Goal: Task Accomplishment & Management: Use online tool/utility

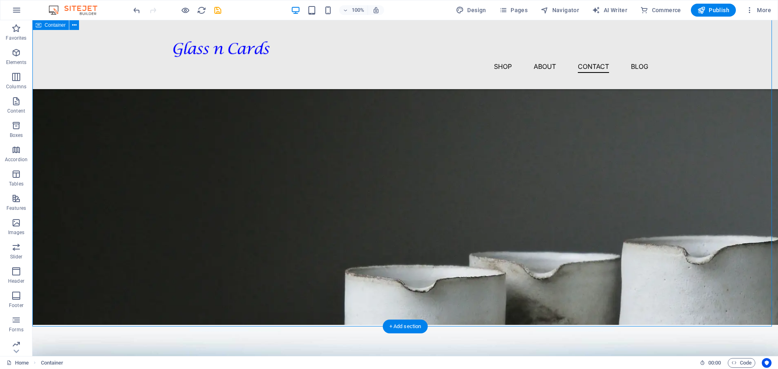
scroll to position [1165, 0]
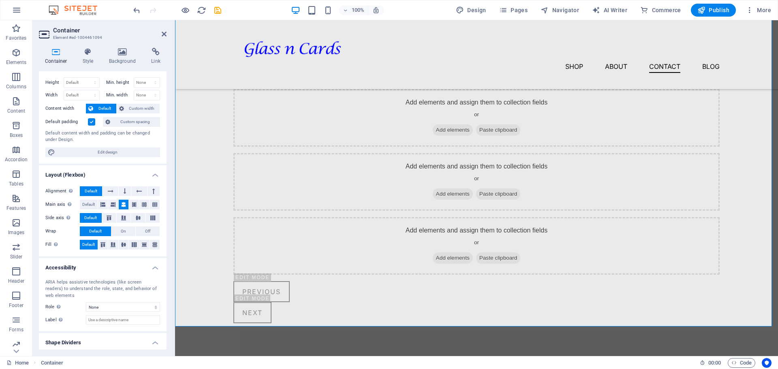
scroll to position [36, 0]
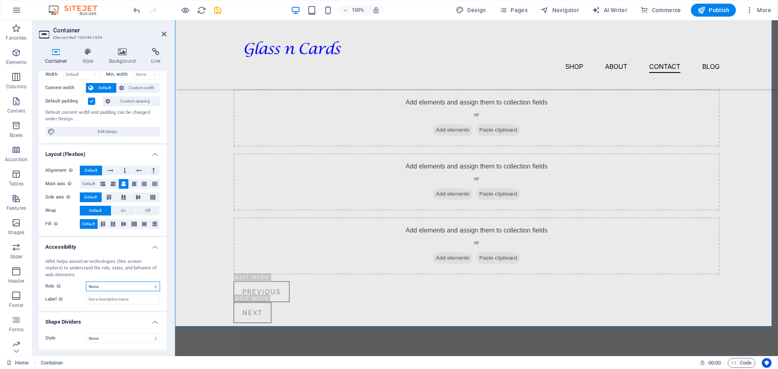
click at [107, 287] on select "None Alert Article Banner Comment Complementary Dialog Footer Header Marquee Pr…" at bounding box center [123, 287] width 74 height 10
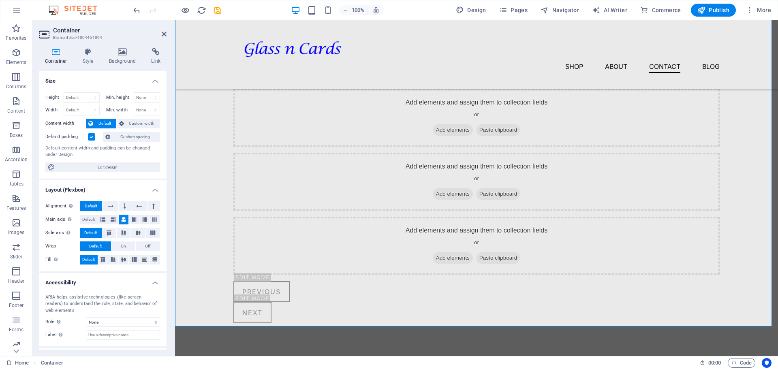
click at [54, 60] on h4 "Container" at bounding box center [58, 56] width 38 height 17
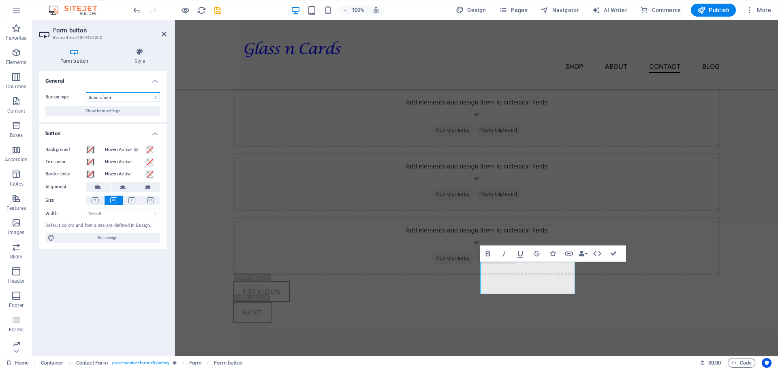
click at [97, 99] on select "Submit form Reset form No action" at bounding box center [123, 97] width 74 height 10
click at [103, 110] on span "Show form settings" at bounding box center [102, 111] width 35 height 10
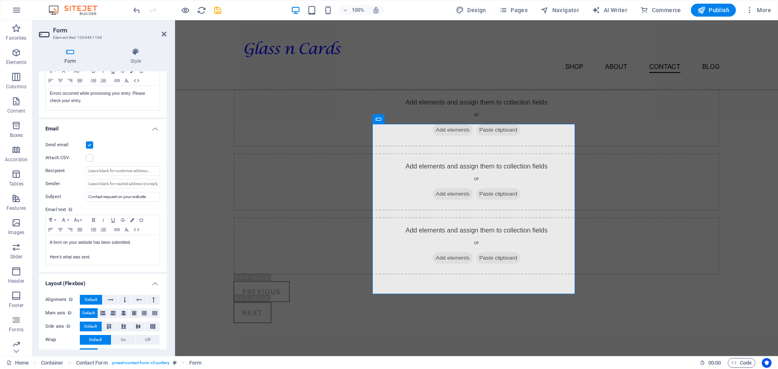
scroll to position [175, 0]
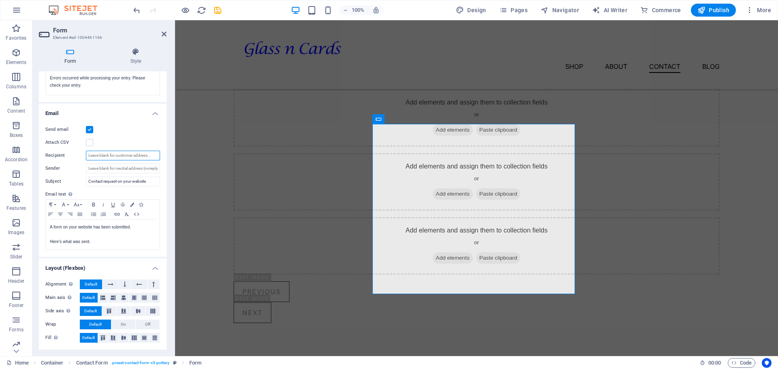
click at [115, 158] on input "Recipient" at bounding box center [123, 156] width 74 height 10
type input "handmade@bevweb.co.uk"
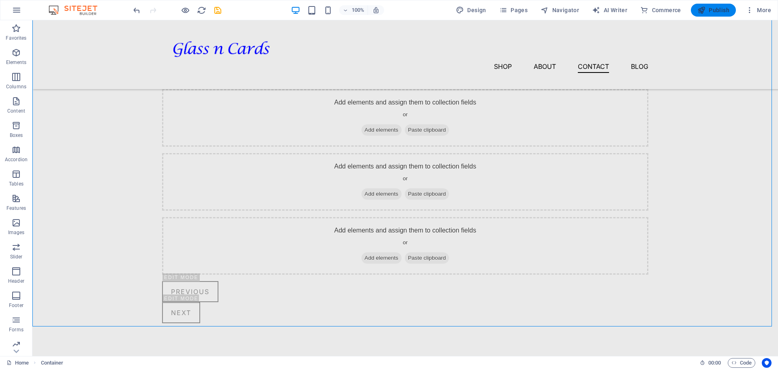
click at [723, 10] on span "Publish" at bounding box center [713, 10] width 32 height 8
checkbox input "false"
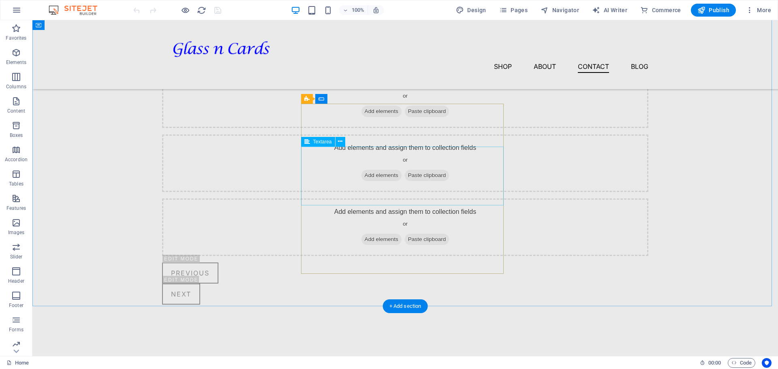
scroll to position [1185, 0]
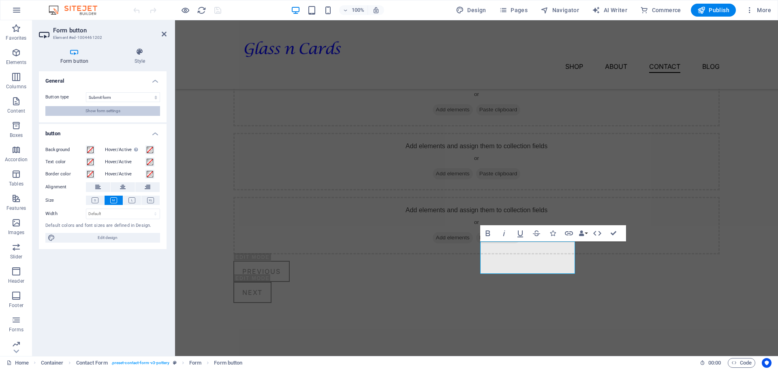
click at [103, 110] on span "Show form settings" at bounding box center [102, 111] width 35 height 10
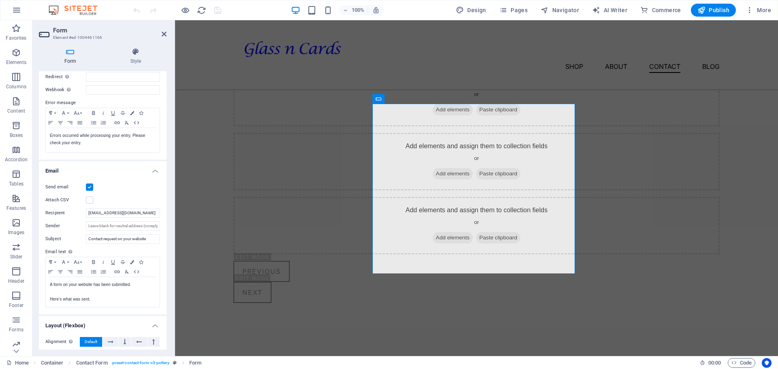
scroll to position [122, 0]
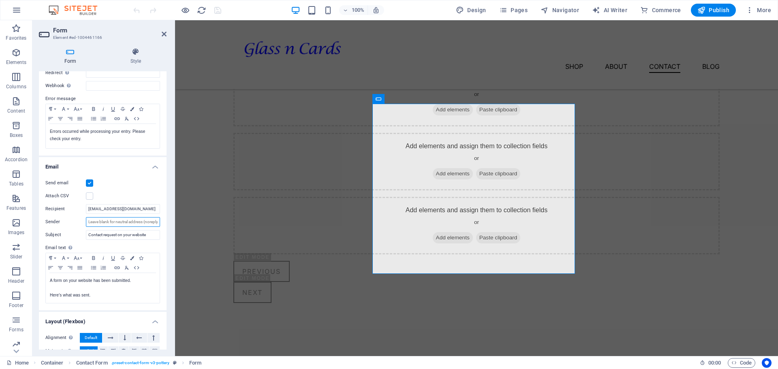
click at [102, 222] on input "Sender" at bounding box center [123, 222] width 74 height 10
type input "GlassnCards"
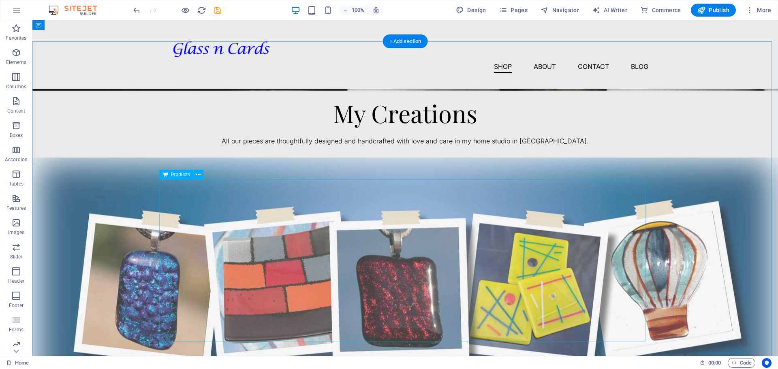
scroll to position [223, 0]
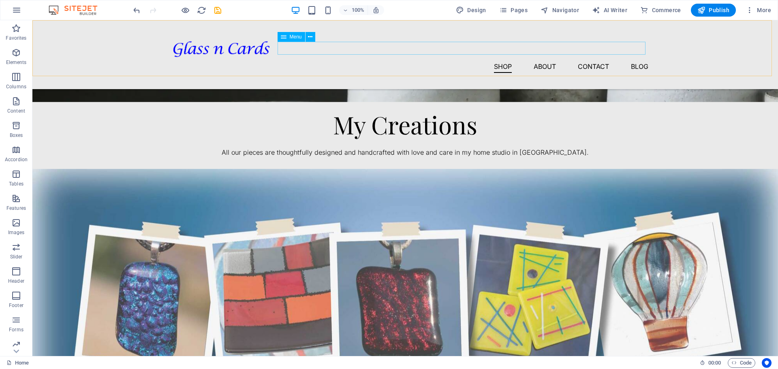
click at [497, 60] on nav "Shop About Contact Blog" at bounding box center [405, 66] width 486 height 13
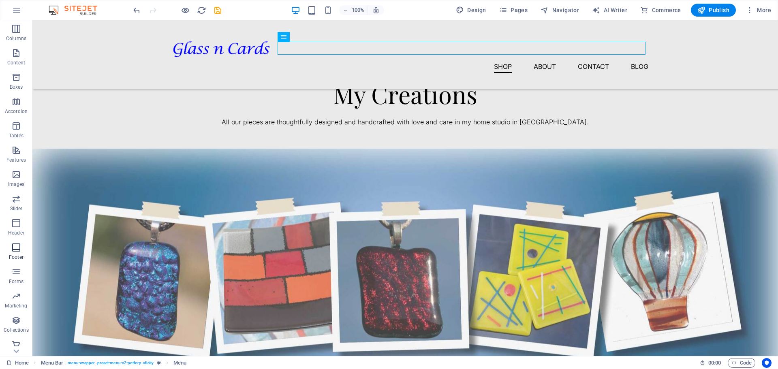
scroll to position [53, 0]
click at [19, 346] on p "Commerce" at bounding box center [16, 349] width 24 height 6
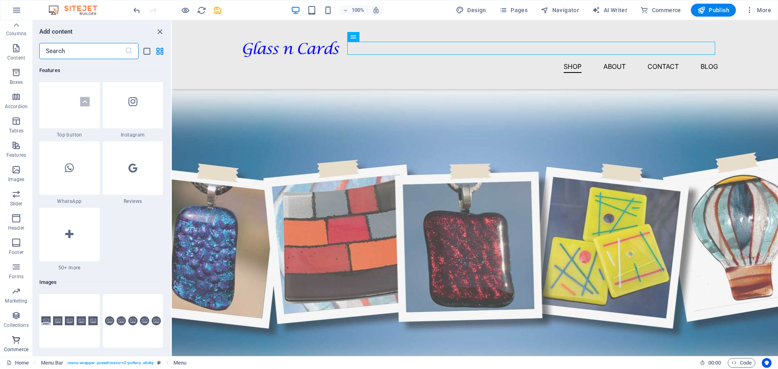
scroll to position [7808, 0]
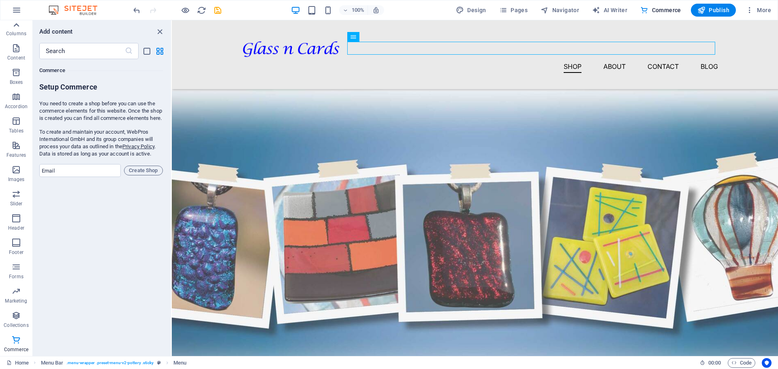
click at [17, 30] on icon at bounding box center [16, 24] width 11 height 11
click at [160, 31] on icon "close panel" at bounding box center [159, 31] width 9 height 9
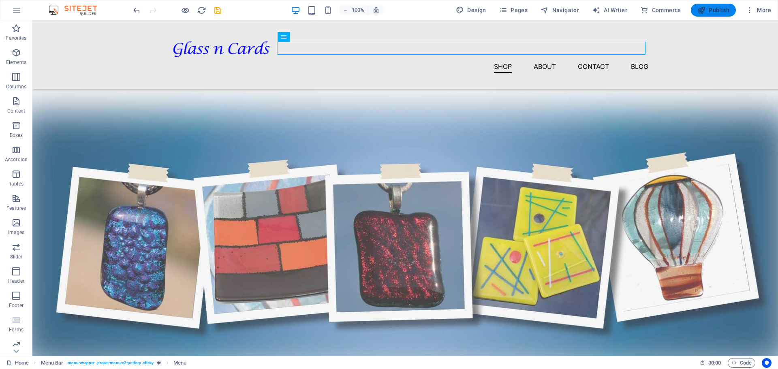
click at [708, 9] on span "Publish" at bounding box center [713, 10] width 32 height 8
checkbox input "false"
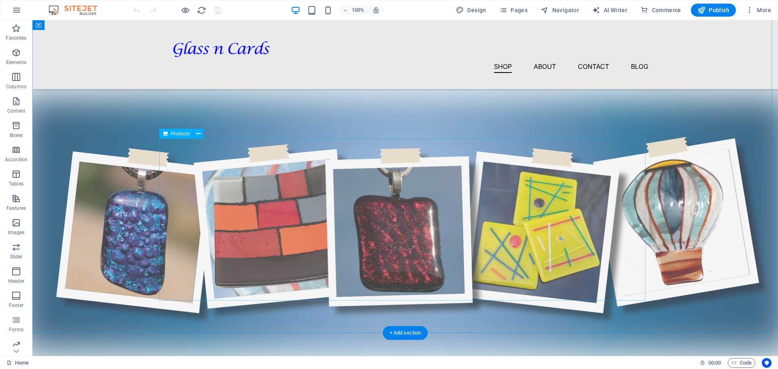
scroll to position [253, 0]
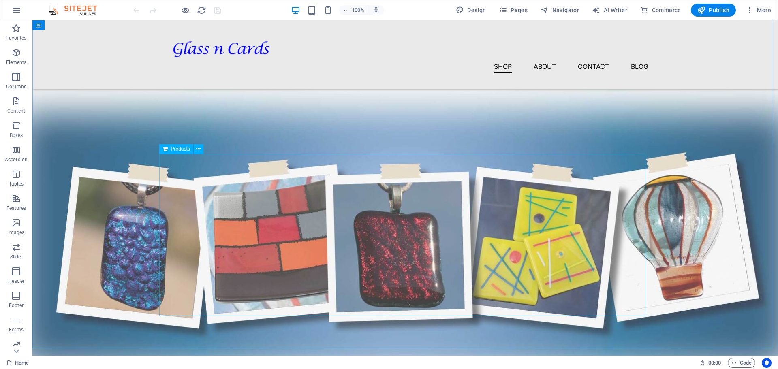
click at [181, 150] on span "Products" at bounding box center [180, 149] width 19 height 5
drag, startPoint x: 181, startPoint y: 150, endPoint x: 6, endPoint y: 130, distance: 175.4
click at [181, 150] on span "Products" at bounding box center [180, 149] width 19 height 5
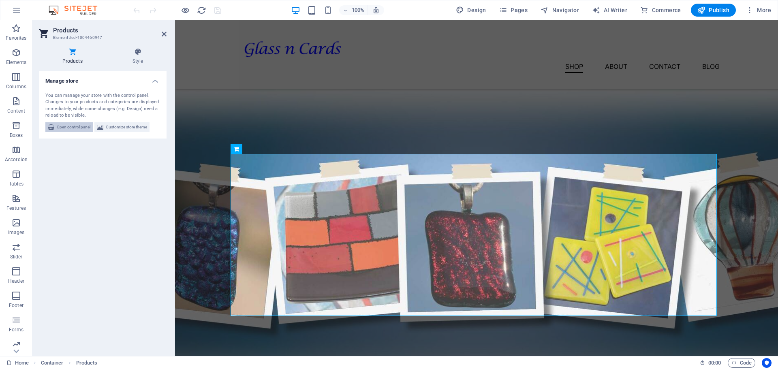
click at [71, 126] on span "Open control panel" at bounding box center [74, 127] width 34 height 10
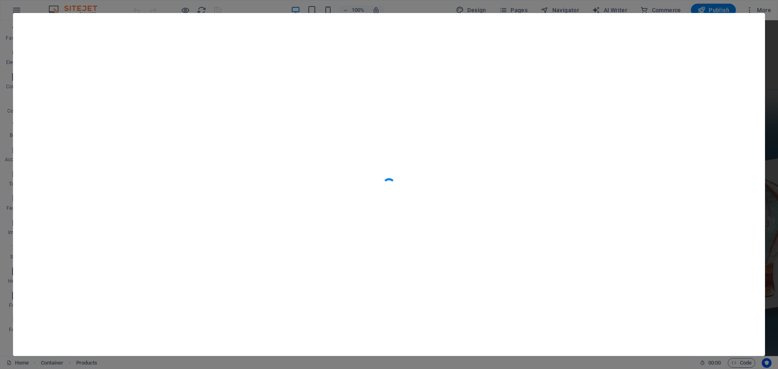
click at [325, 168] on div at bounding box center [388, 184] width 751 height 342
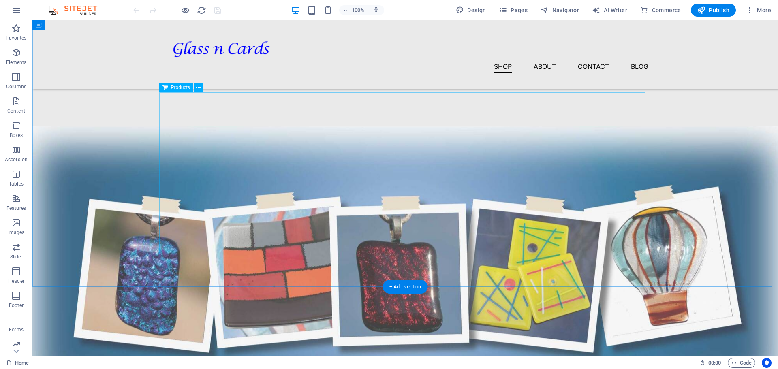
scroll to position [284, 0]
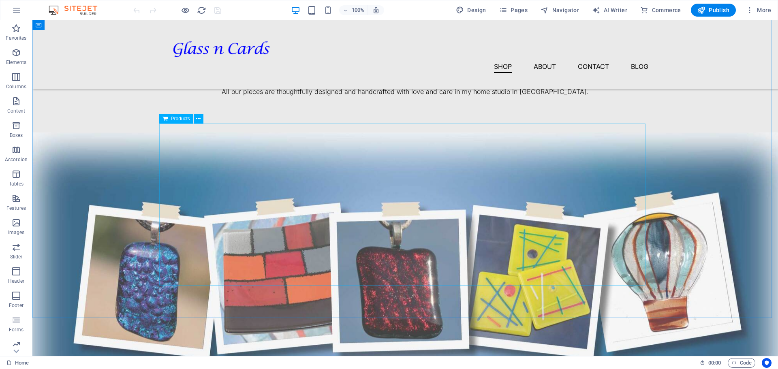
click at [176, 119] on span "Products" at bounding box center [180, 118] width 19 height 5
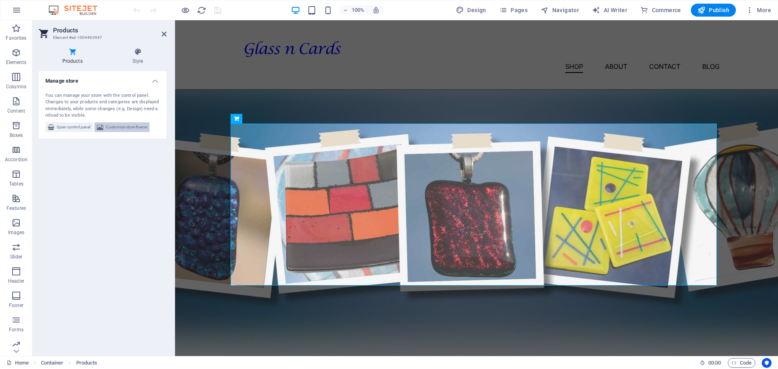
click at [128, 127] on span "Customize store theme" at bounding box center [126, 127] width 41 height 10
select select "px"
select select "300"
select select "px"
select select "rem"
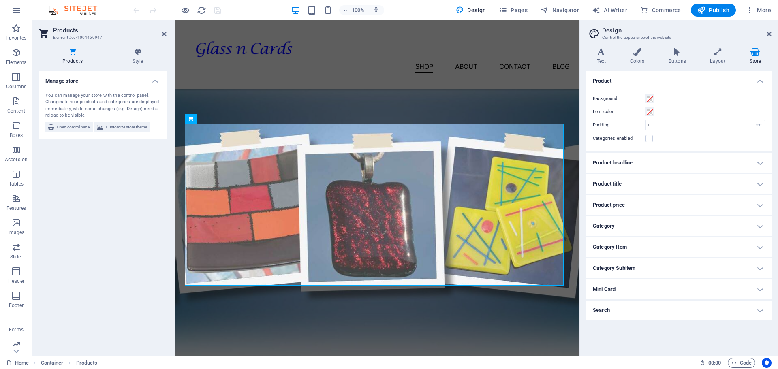
click at [762, 164] on h4 "Product headline" at bounding box center [678, 162] width 185 height 19
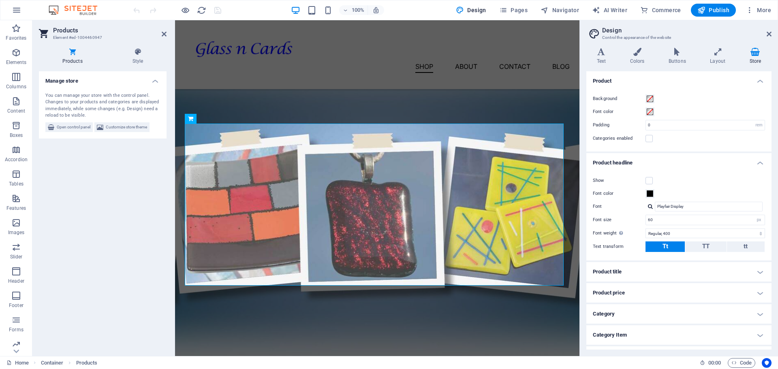
click at [762, 164] on h4 "Product headline" at bounding box center [678, 160] width 185 height 15
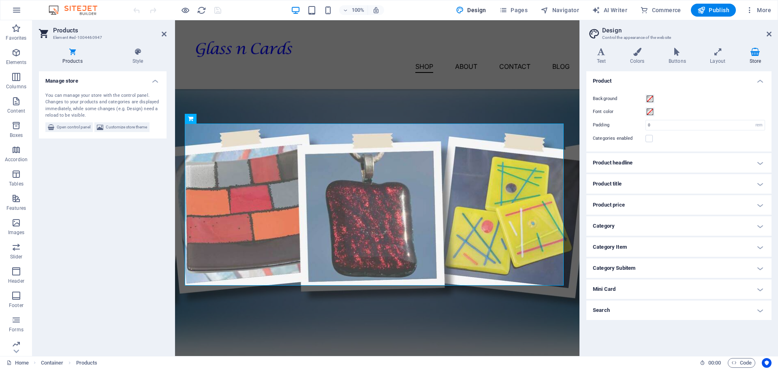
click at [761, 185] on h4 "Product title" at bounding box center [678, 183] width 185 height 19
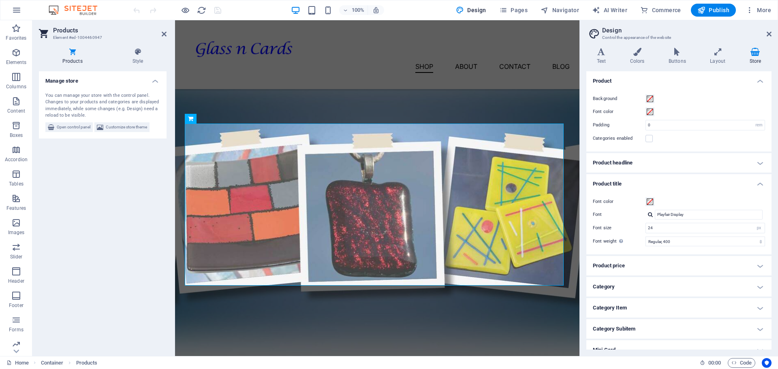
click at [761, 185] on h4 "Product title" at bounding box center [678, 181] width 185 height 15
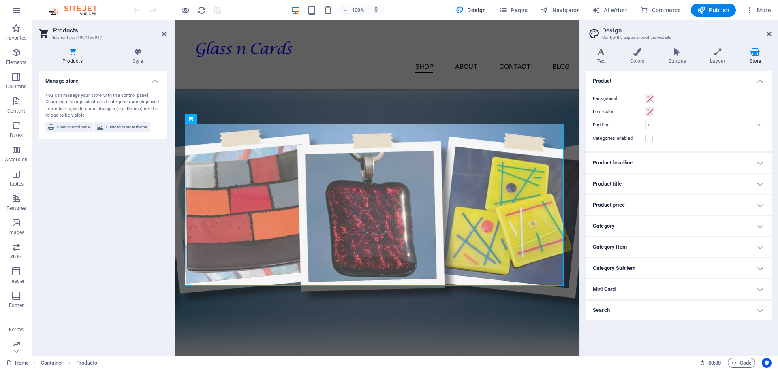
click at [757, 207] on h4 "Product price" at bounding box center [678, 204] width 185 height 19
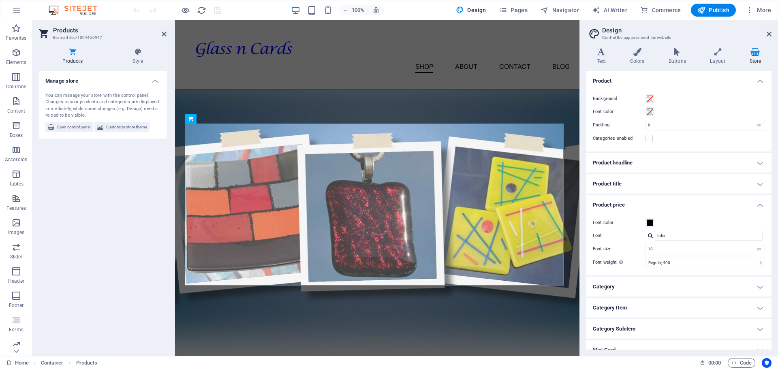
click at [757, 207] on h4 "Product price" at bounding box center [678, 202] width 185 height 15
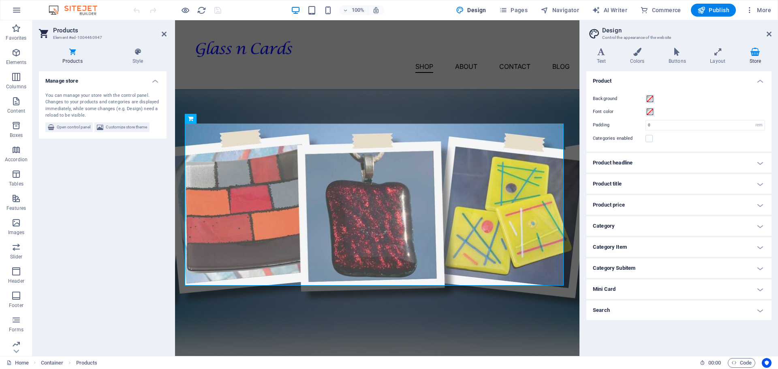
click at [761, 226] on h4 "Category" at bounding box center [678, 225] width 185 height 19
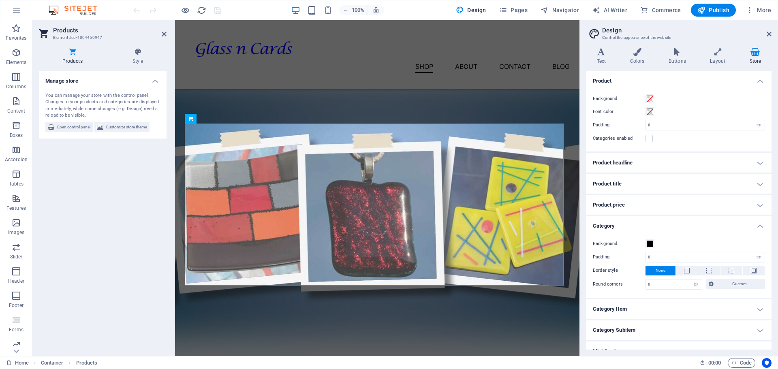
click at [761, 226] on h4 "Category" at bounding box center [678, 223] width 185 height 15
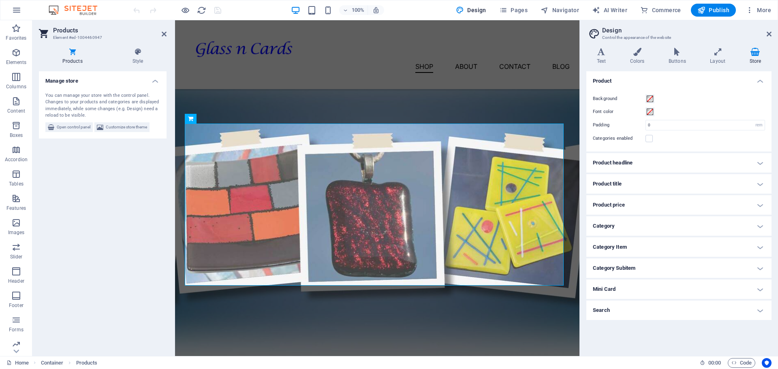
click at [759, 247] on h4 "Category Item" at bounding box center [678, 246] width 185 height 19
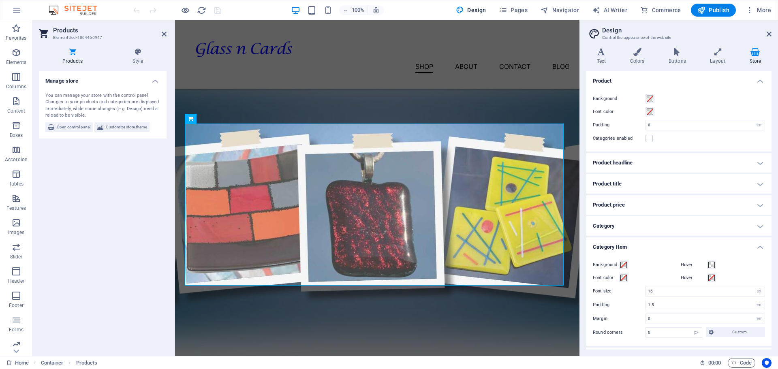
click at [760, 245] on h4 "Category Item" at bounding box center [678, 244] width 185 height 15
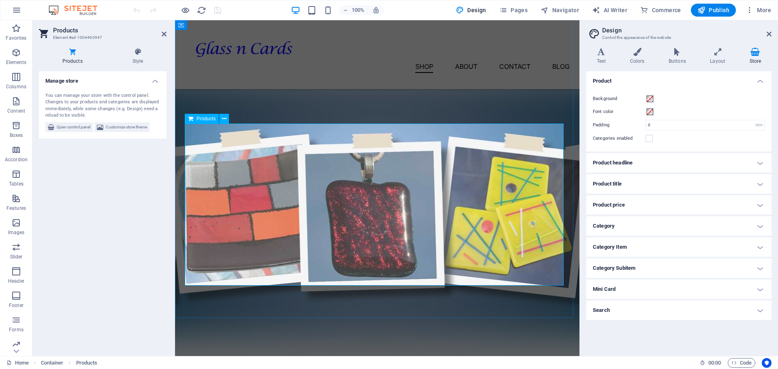
click at [203, 118] on span "Products" at bounding box center [206, 118] width 19 height 5
click at [68, 128] on span "Open control panel" at bounding box center [74, 127] width 34 height 10
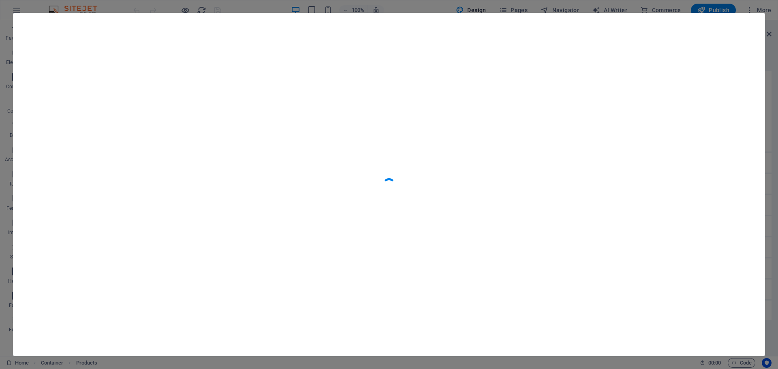
click at [767, 89] on div at bounding box center [389, 184] width 778 height 369
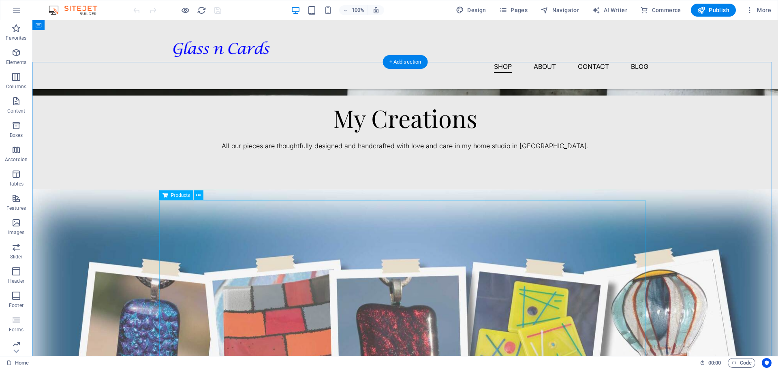
scroll to position [203, 0]
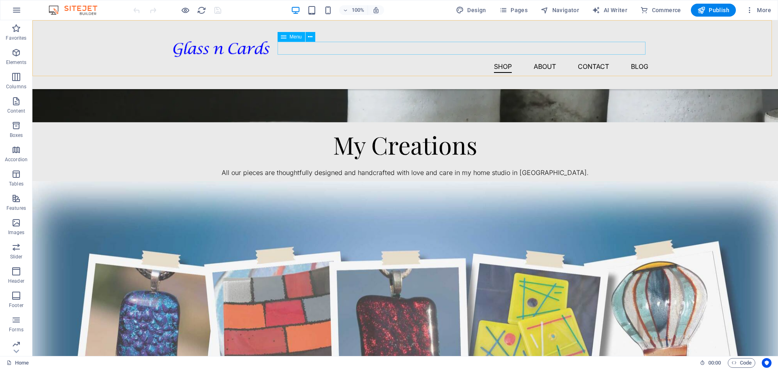
click at [496, 60] on nav "Shop About Contact Blog" at bounding box center [405, 66] width 486 height 13
click at [504, 60] on nav "Shop About Contact Blog" at bounding box center [405, 66] width 486 height 13
click at [196, 201] on icon at bounding box center [198, 200] width 4 height 9
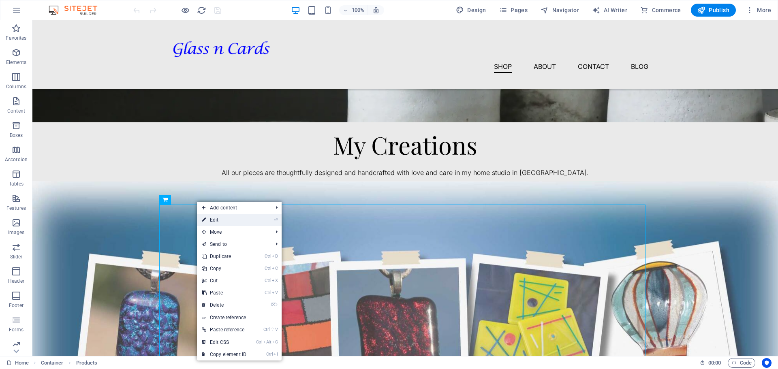
drag, startPoint x: 212, startPoint y: 218, endPoint x: 37, endPoint y: 198, distance: 176.2
click at [212, 218] on link "⏎ Edit" at bounding box center [224, 220] width 54 height 12
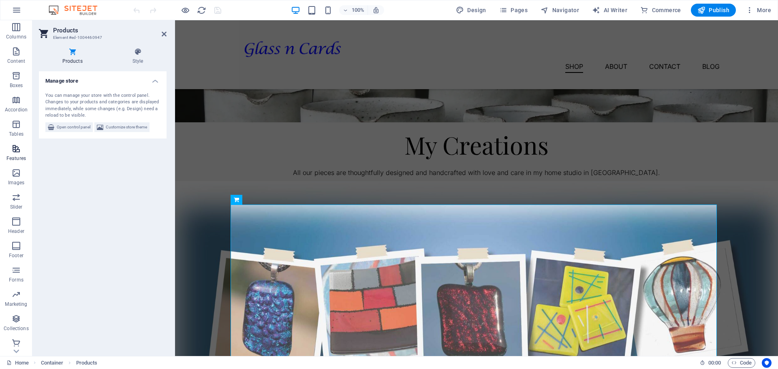
scroll to position [53, 0]
click at [17, 338] on icon "button" at bounding box center [16, 340] width 10 height 10
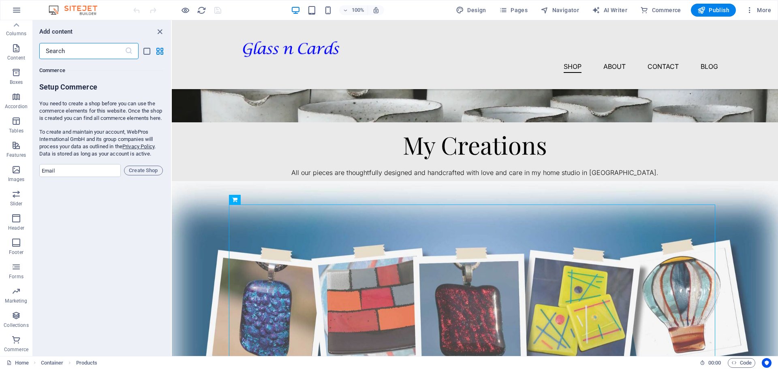
scroll to position [7808, 0]
click at [75, 177] on input "email" at bounding box center [79, 170] width 81 height 13
type input "[EMAIL_ADDRESS][DOMAIN_NAME]"
click at [137, 175] on span "Create Shop" at bounding box center [144, 171] width 32 height 10
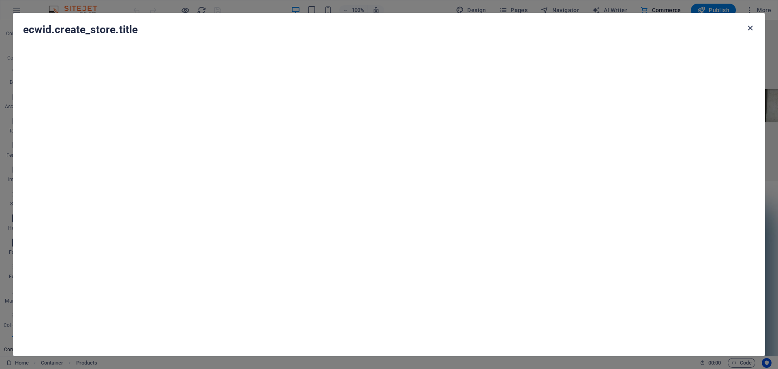
click at [749, 29] on icon "button" at bounding box center [750, 28] width 9 height 9
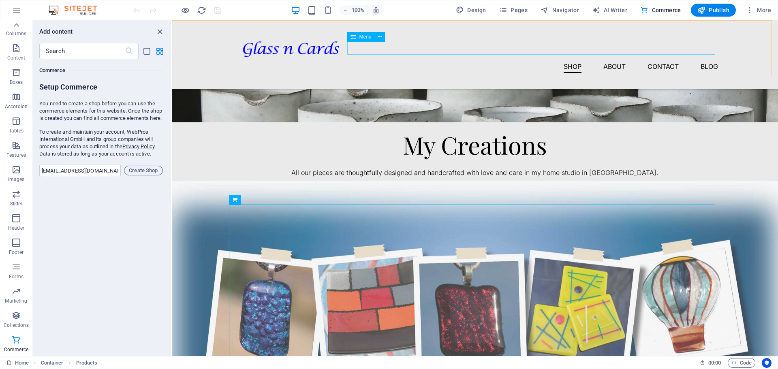
click at [364, 38] on span "Menu" at bounding box center [365, 36] width 12 height 5
select select "1"
select select
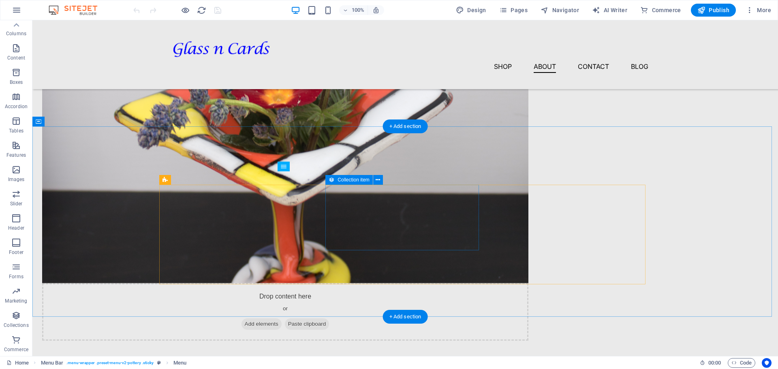
scroll to position [820, 0]
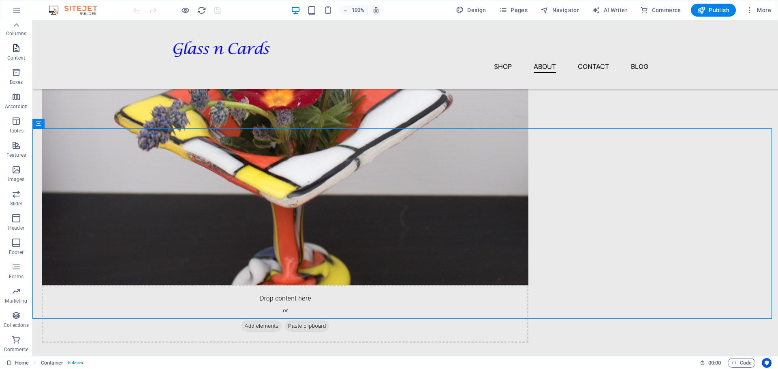
click at [20, 54] on span "Content" at bounding box center [16, 52] width 32 height 19
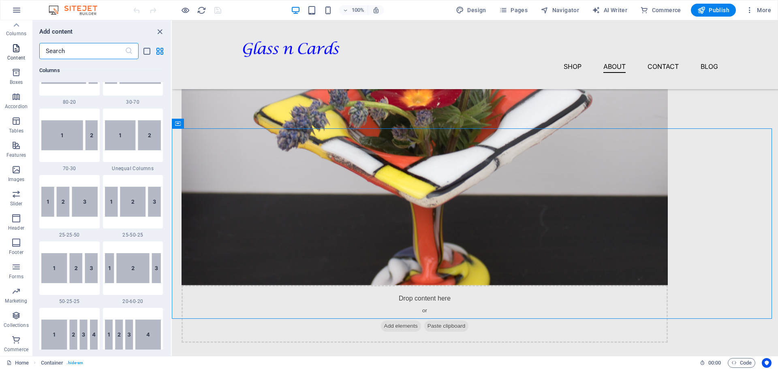
scroll to position [1418, 0]
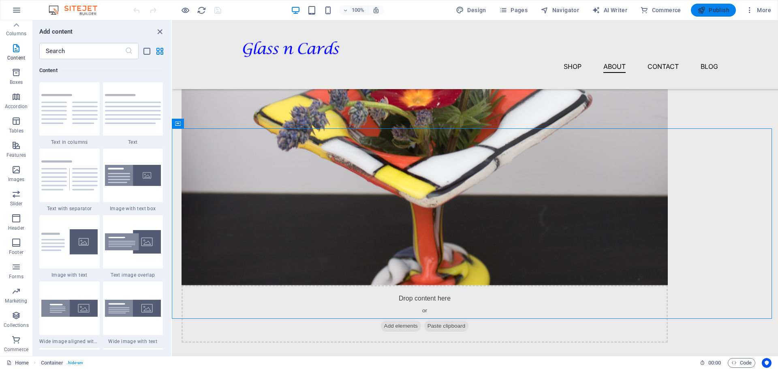
click at [711, 9] on span "Publish" at bounding box center [713, 10] width 32 height 8
